Goal: Transaction & Acquisition: Purchase product/service

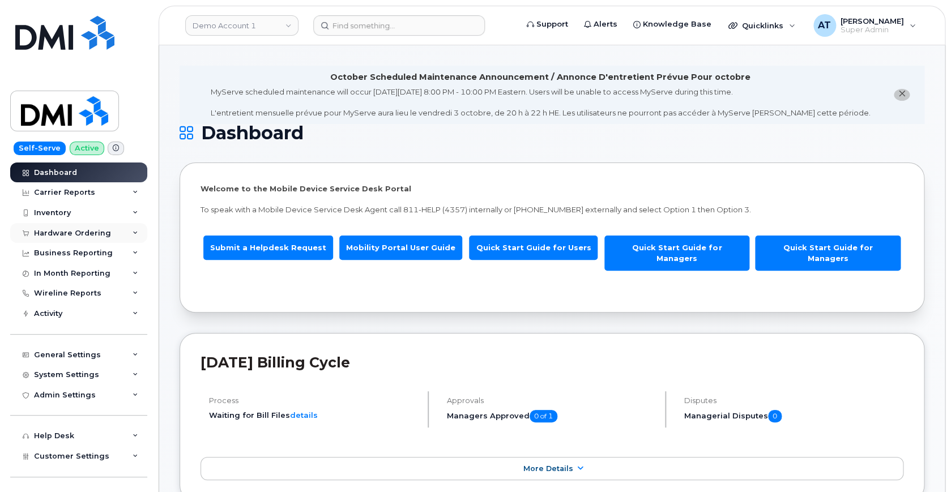
click at [69, 230] on div "Hardware Ordering" at bounding box center [72, 233] width 77 height 9
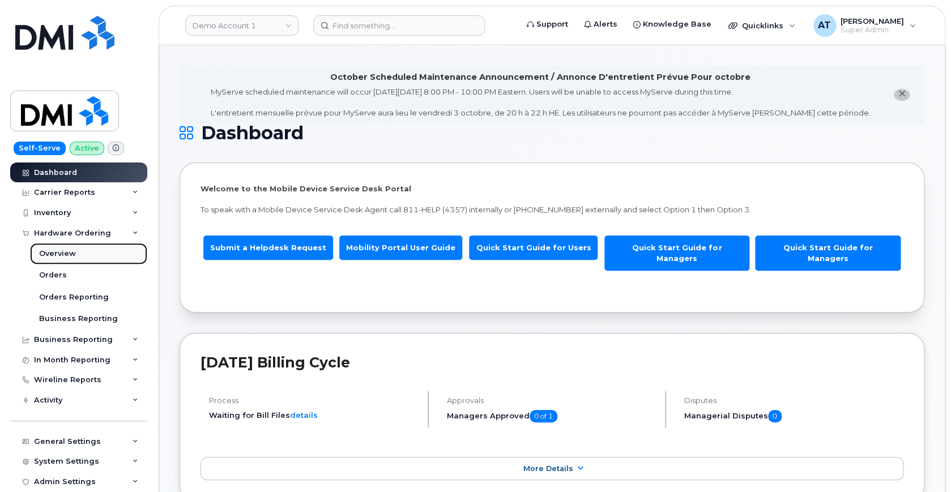
click at [58, 253] on div "Overview" at bounding box center [57, 254] width 37 height 10
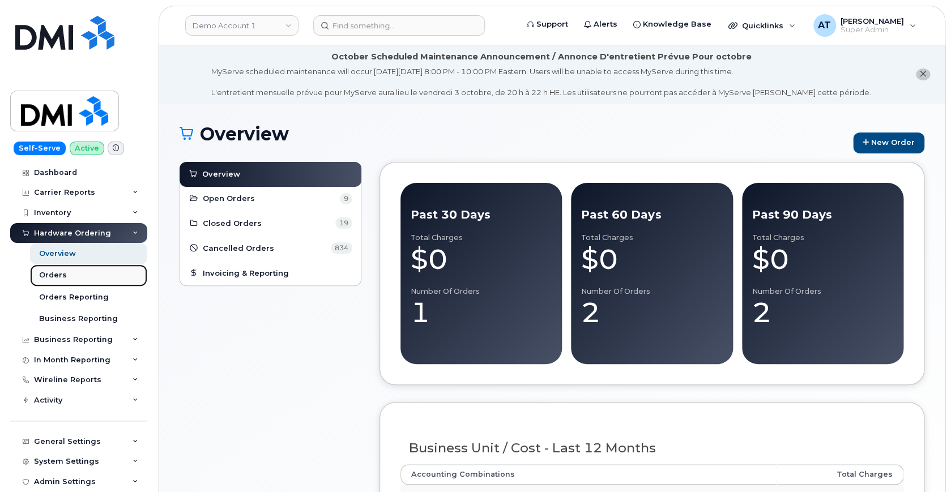
click at [59, 272] on div "Orders" at bounding box center [53, 275] width 28 height 10
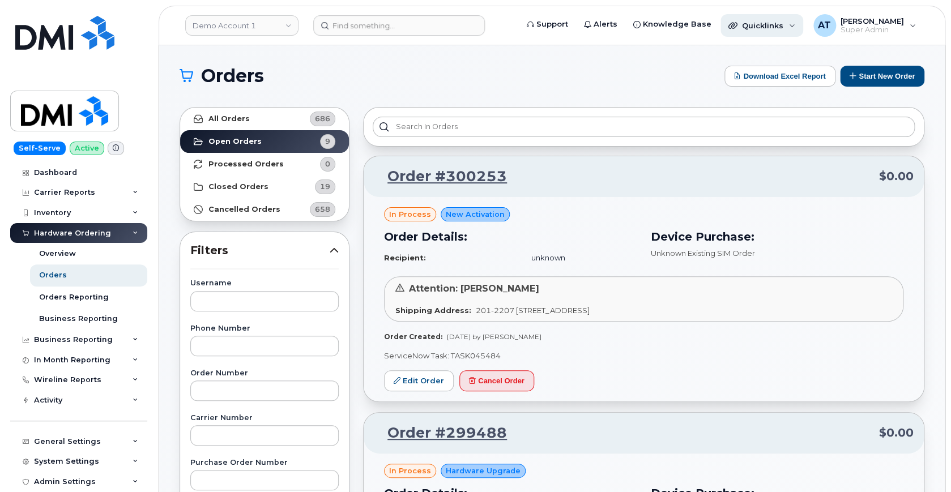
click at [756, 23] on span "Quicklinks" at bounding box center [762, 25] width 41 height 9
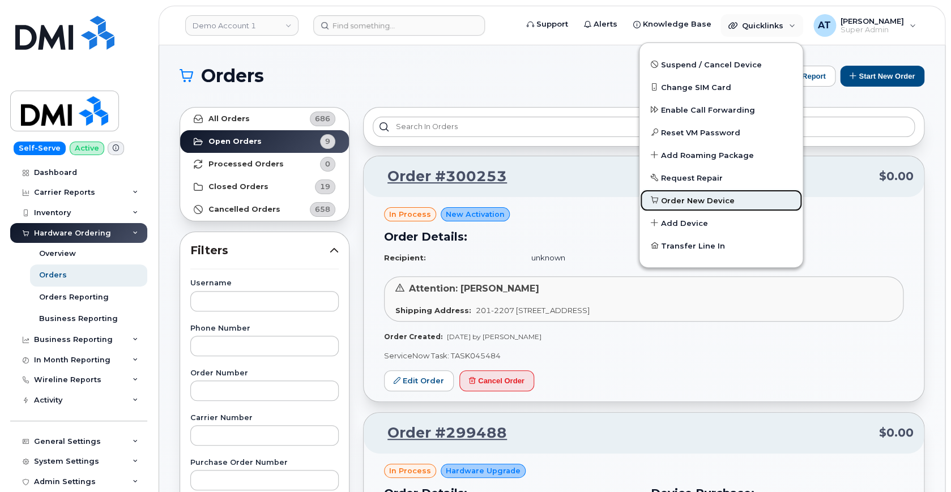
click at [700, 198] on span "Order New Device" at bounding box center [698, 200] width 74 height 11
